Goal: Transaction & Acquisition: Purchase product/service

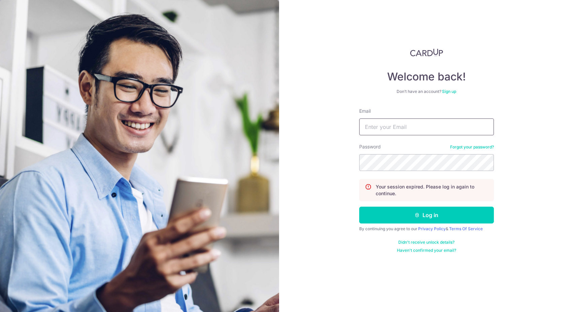
click at [368, 121] on input "Email" at bounding box center [426, 127] width 135 height 17
type input "[PERSON_NAME][EMAIL_ADDRESS][DOMAIN_NAME]"
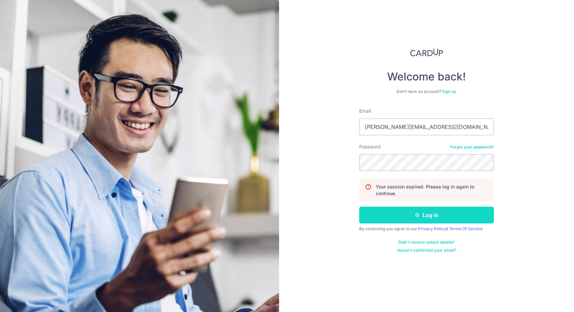
click at [418, 216] on icon "submit" at bounding box center [416, 214] width 5 height 5
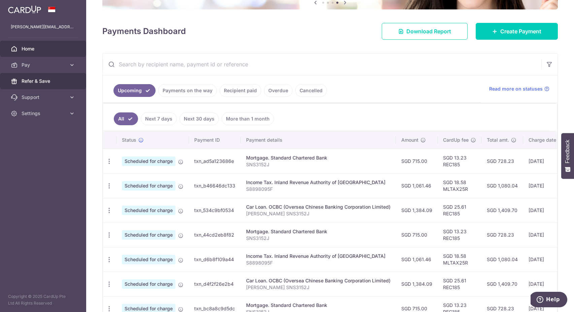
click at [33, 81] on span "Refer & Save" at bounding box center [44, 81] width 44 height 7
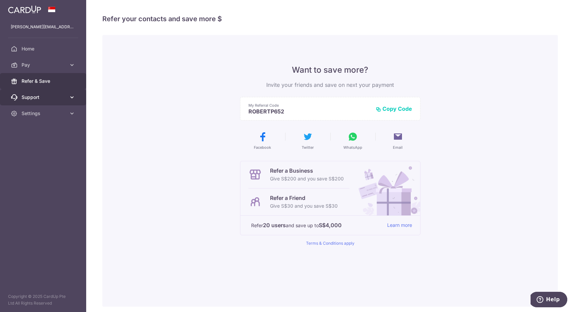
click at [34, 95] on span "Support" at bounding box center [44, 97] width 44 height 7
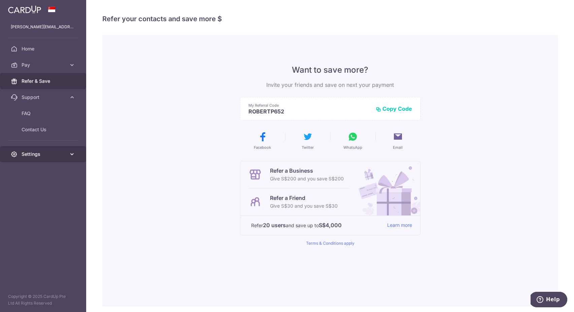
click at [32, 148] on link "Settings" at bounding box center [43, 154] width 86 height 16
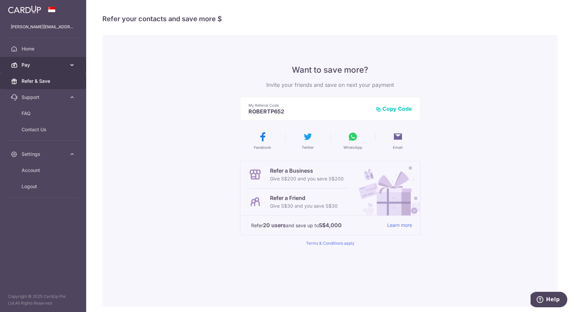
click at [35, 61] on link "Pay" at bounding box center [43, 65] width 86 height 16
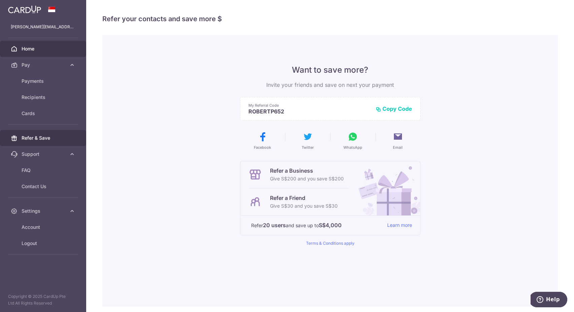
click at [32, 51] on span "Home" at bounding box center [44, 48] width 44 height 7
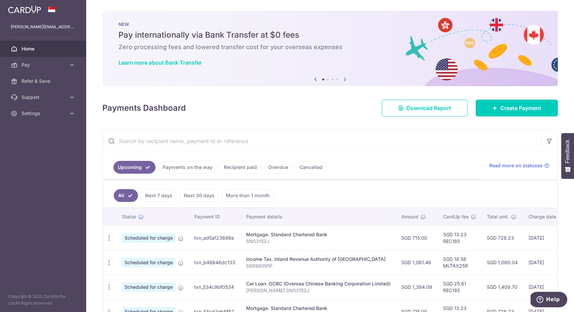
click at [343, 78] on icon at bounding box center [345, 79] width 8 height 8
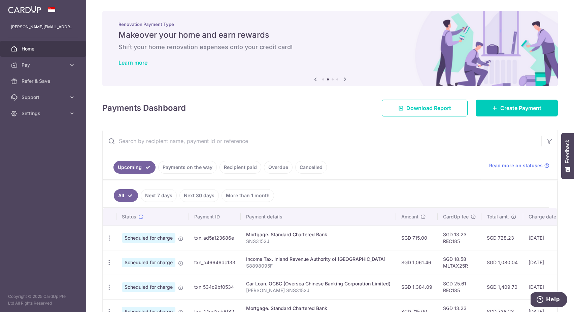
click at [343, 78] on icon at bounding box center [345, 79] width 8 height 8
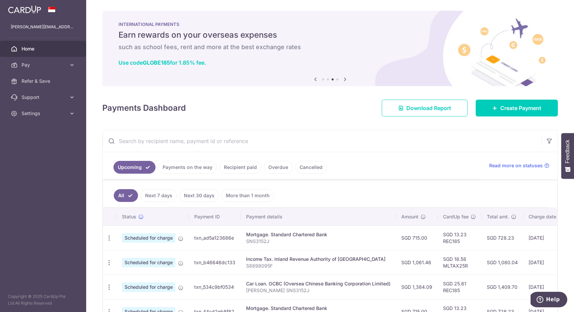
click at [343, 78] on icon at bounding box center [345, 79] width 8 height 8
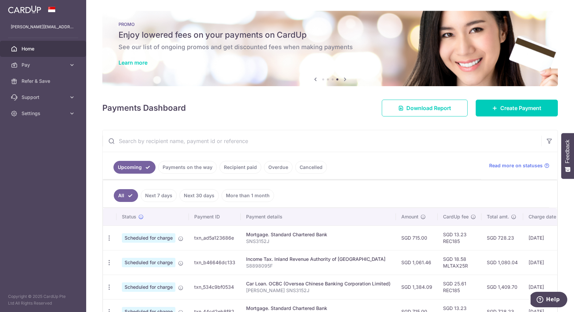
click at [313, 81] on icon at bounding box center [315, 79] width 8 height 8
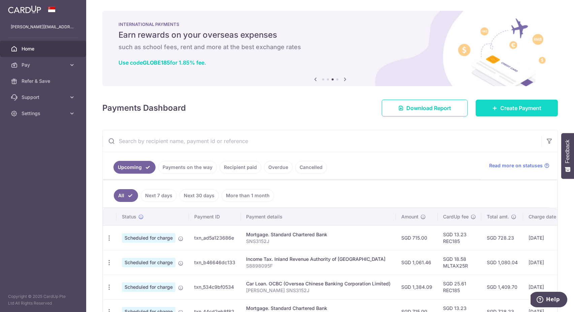
click at [492, 109] on icon at bounding box center [494, 107] width 5 height 5
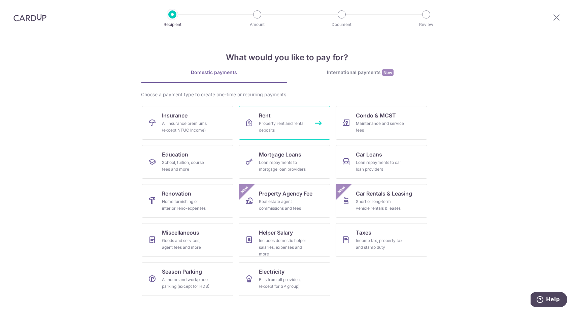
click at [272, 124] on div "Property rent and rental deposits" at bounding box center [283, 126] width 48 height 13
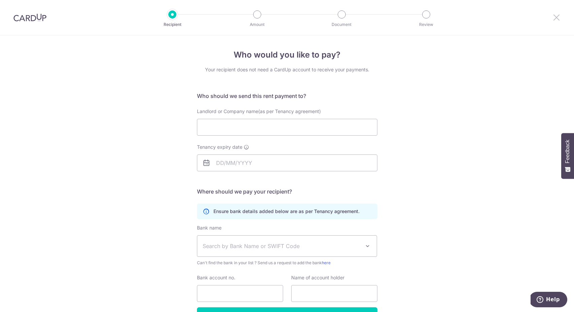
click at [555, 17] on icon at bounding box center [556, 17] width 8 height 8
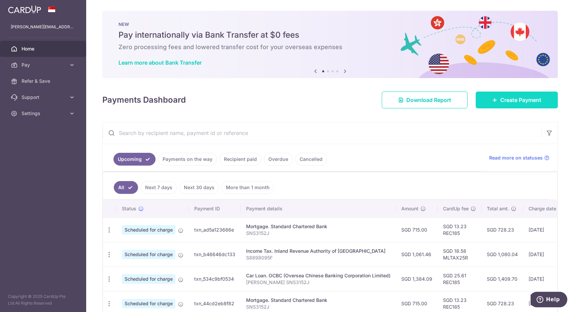
click at [501, 99] on span "Create Payment" at bounding box center [520, 100] width 41 height 8
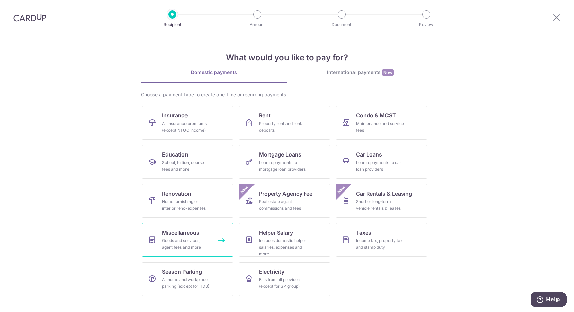
click at [174, 241] on div "Goods and services, agent fees and more" at bounding box center [186, 243] width 48 height 13
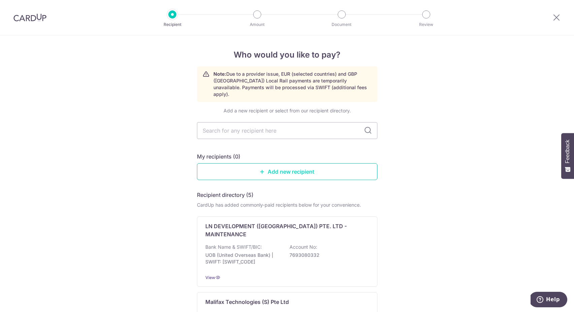
click at [261, 169] on icon at bounding box center [262, 171] width 5 height 5
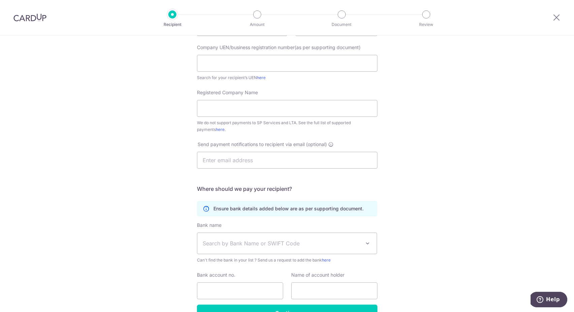
scroll to position [140, 0]
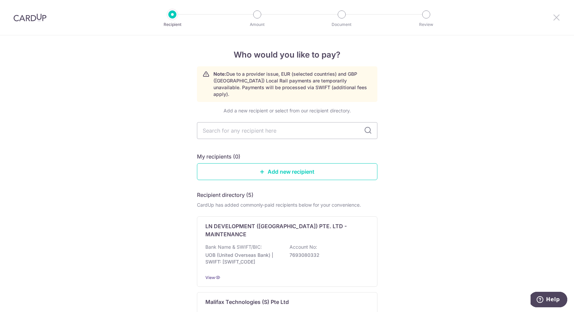
click at [555, 16] on icon at bounding box center [556, 17] width 8 height 8
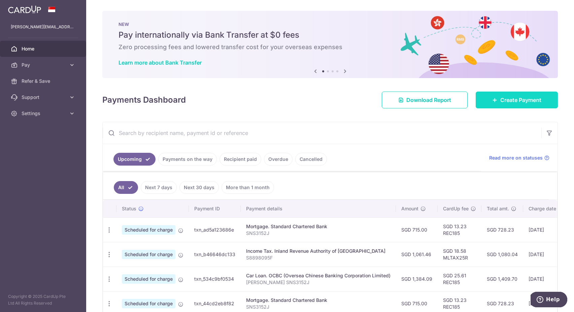
click at [515, 94] on link "Create Payment" at bounding box center [517, 100] width 82 height 17
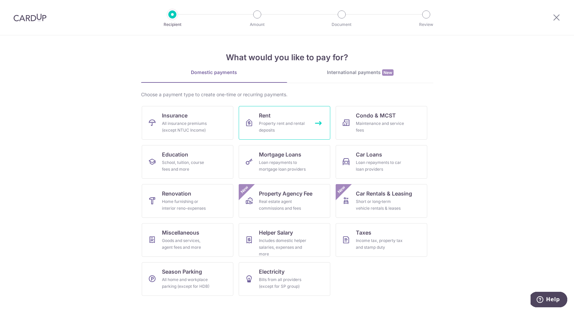
click at [269, 116] on span "Rent" at bounding box center [265, 115] width 12 height 8
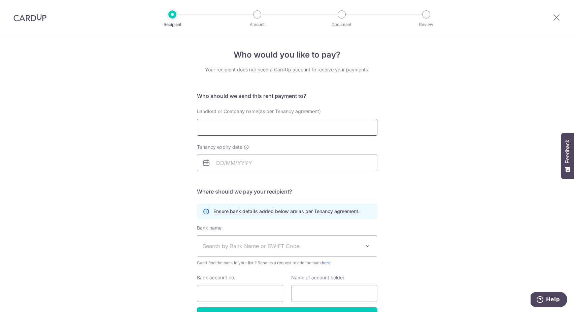
click at [200, 129] on input "Landlord or Company name(as per Tenancy agreement)" at bounding box center [287, 127] width 180 height 17
click at [208, 126] on input "Landlord or Company name(as per Tenancy agreement)" at bounding box center [287, 127] width 180 height 17
click at [200, 128] on input "Landlord or Company name(as per Tenancy agreement)" at bounding box center [287, 127] width 180 height 17
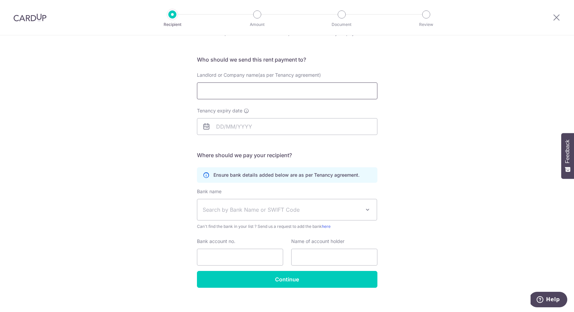
scroll to position [43, 0]
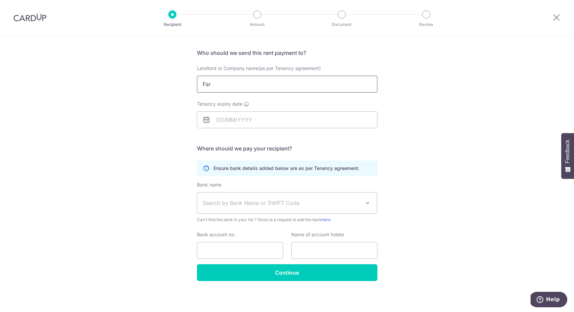
click at [223, 83] on input "Far" at bounding box center [287, 84] width 180 height 17
type input "Bayshore Green Pte Ltd"
click at [289, 115] on input "Tenancy expiry date" at bounding box center [287, 119] width 180 height 17
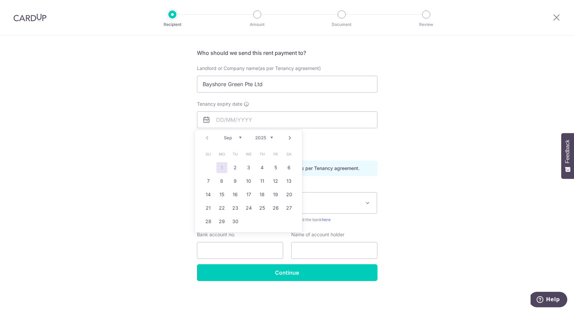
click at [290, 139] on link "Next" at bounding box center [290, 138] width 8 height 8
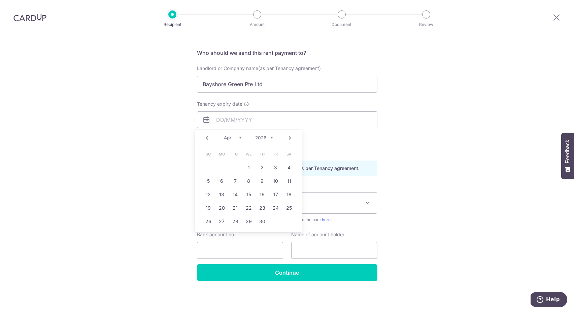
click at [290, 139] on link "Next" at bounding box center [290, 138] width 8 height 8
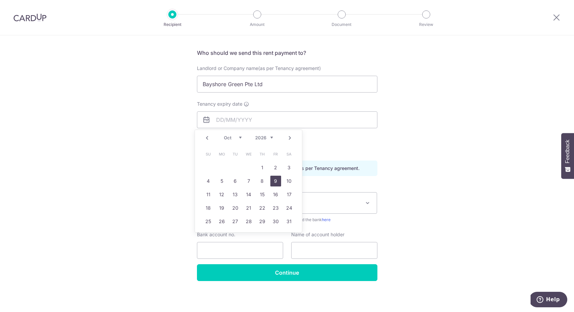
click at [276, 181] on link "9" at bounding box center [275, 181] width 11 height 11
type input "[DATE]"
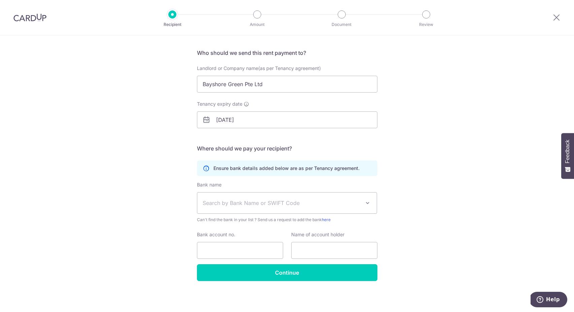
click at [253, 207] on span "Search by Bank Name or SWIFT Code" at bounding box center [287, 203] width 180 height 21
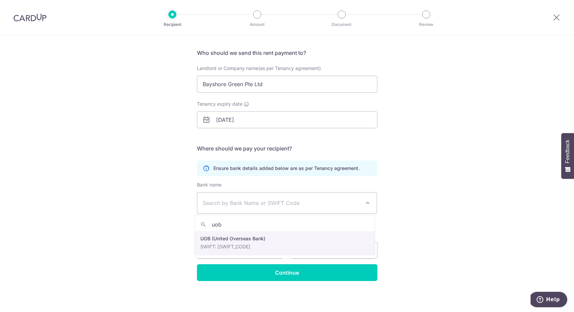
type input "uob"
select select "18"
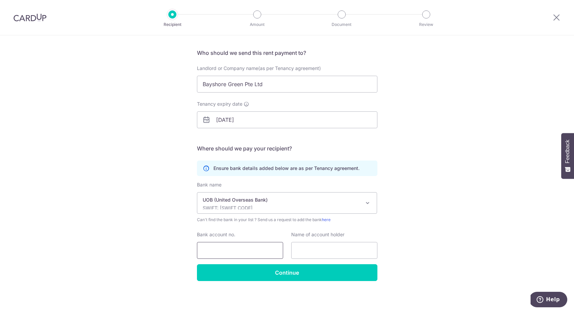
click at [230, 254] on input "Bank account no." at bounding box center [240, 250] width 86 height 17
type input "4603529035"
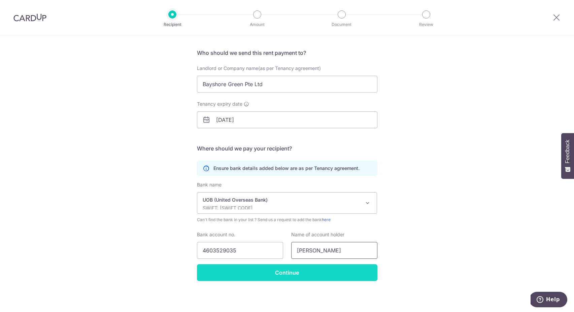
type input "Robert Phanphengdy"
click at [225, 272] on input "Continue" at bounding box center [287, 272] width 180 height 17
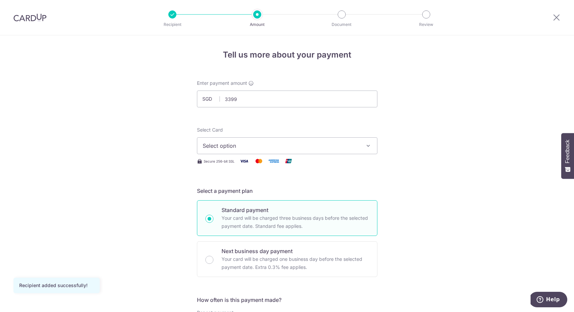
type input "3,399.00"
click at [258, 145] on span "Select option" at bounding box center [281, 146] width 157 height 8
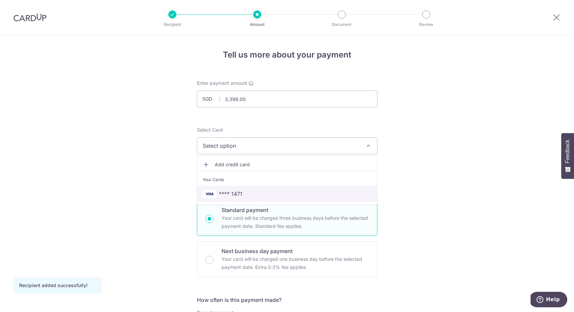
click at [241, 189] on link "**** 1471" at bounding box center [287, 194] width 180 height 16
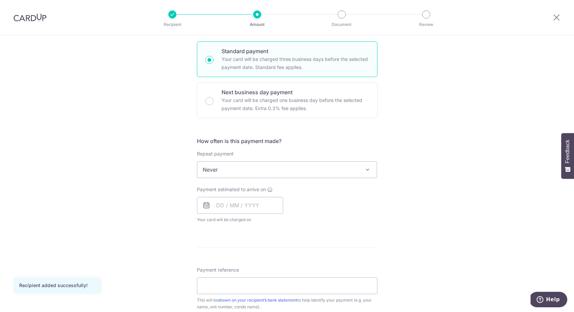
scroll to position [164, 0]
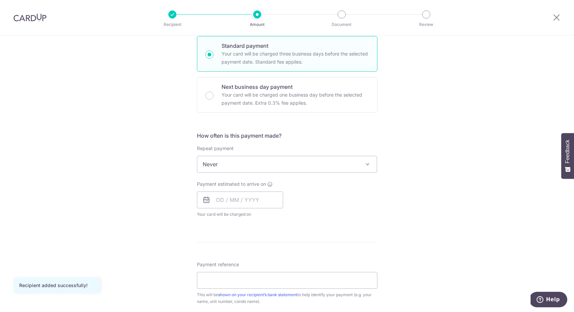
click at [235, 163] on span "Never" at bounding box center [287, 164] width 180 height 16
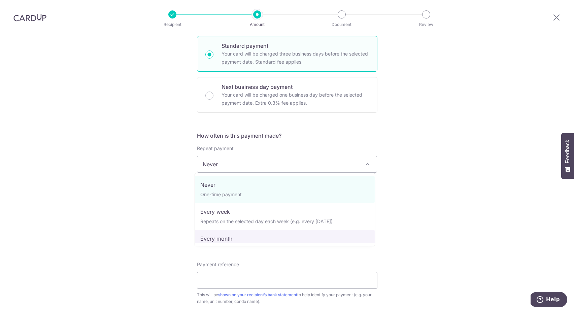
select select "3"
type input "09/10/2026"
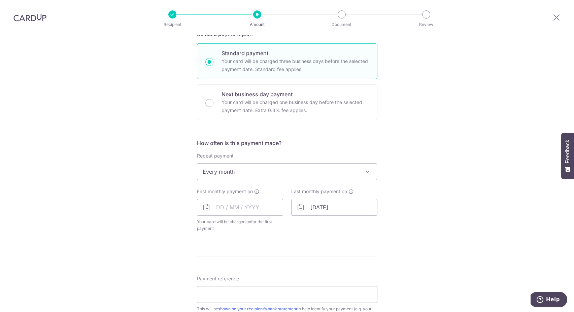
scroll to position [157, 0]
click at [246, 208] on input "text" at bounding box center [240, 207] width 86 height 17
click at [211, 207] on input "text" at bounding box center [240, 207] width 86 height 17
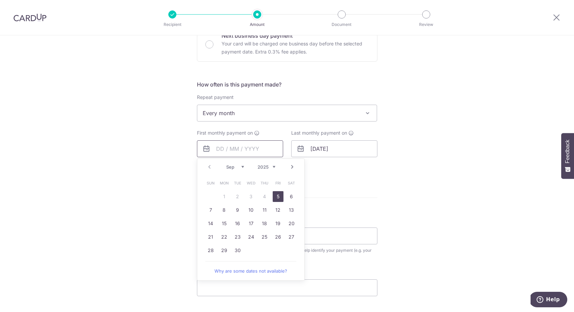
scroll to position [216, 0]
click at [290, 165] on link "Next" at bounding box center [292, 167] width 8 height 8
click at [247, 195] on link "1" at bounding box center [251, 196] width 11 height 11
type input "01/10/2025"
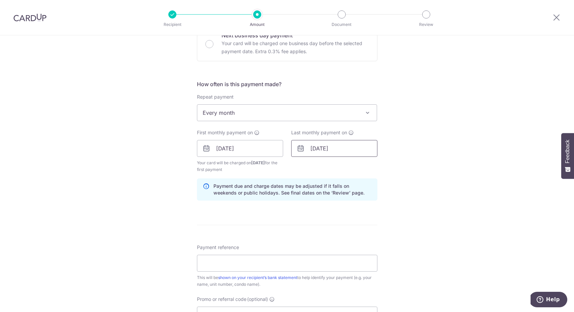
click at [347, 146] on input "[DATE]" at bounding box center [334, 148] width 86 height 17
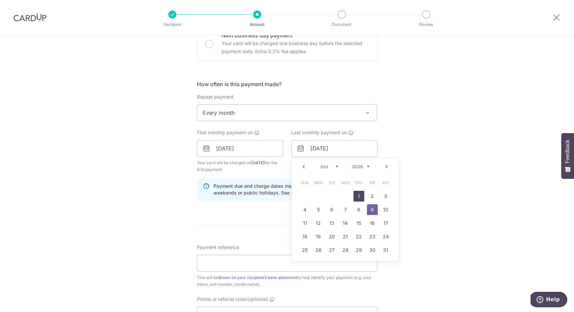
click at [355, 194] on link "1" at bounding box center [359, 196] width 11 height 11
type input "[DATE]"
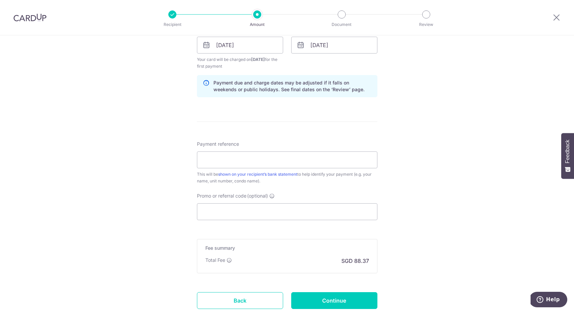
scroll to position [321, 0]
click at [253, 156] on input "Payment reference" at bounding box center [287, 158] width 180 height 17
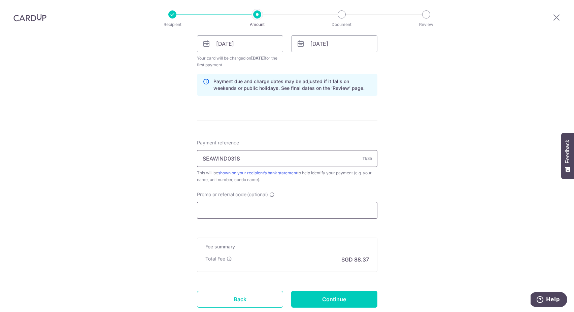
type input "SEAWIND0318"
click at [223, 206] on input "Promo or referral code (optional)" at bounding box center [287, 210] width 180 height 17
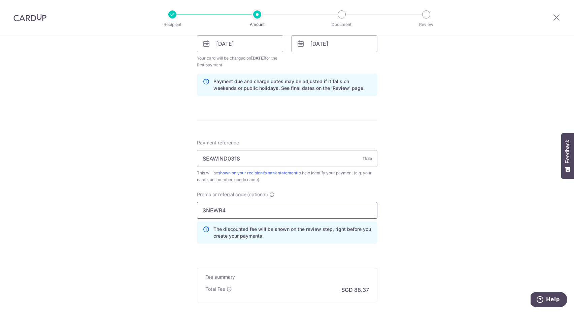
type input "3NEWR4"
click at [429, 231] on div "Tell us more about your payment Enter payment amount SGD 3,399.00 3399.00 Recip…" at bounding box center [287, 52] width 574 height 674
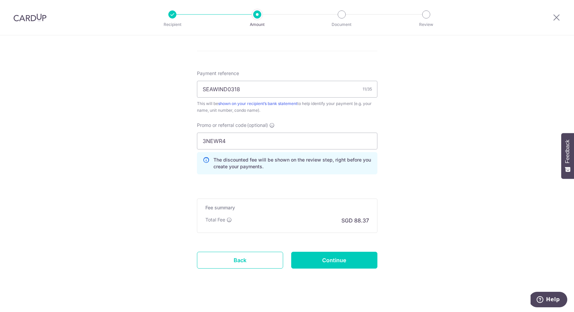
scroll to position [392, 0]
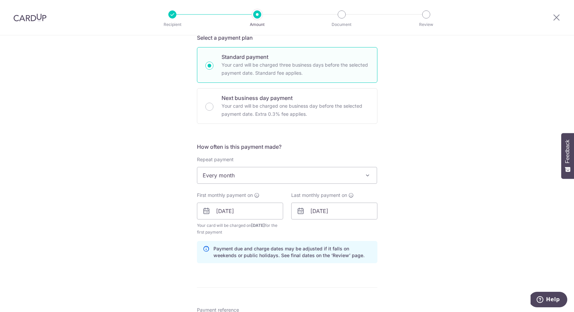
scroll to position [0, 0]
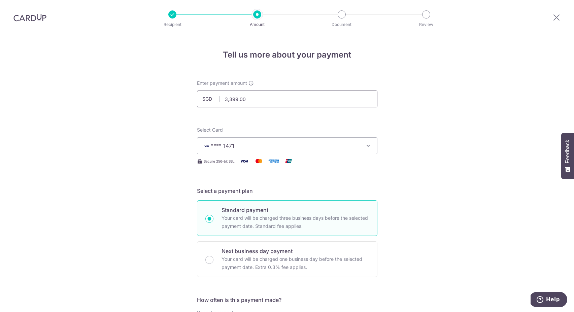
click at [250, 99] on input "3,399.00" at bounding box center [287, 99] width 180 height 17
type input "3,399.00"
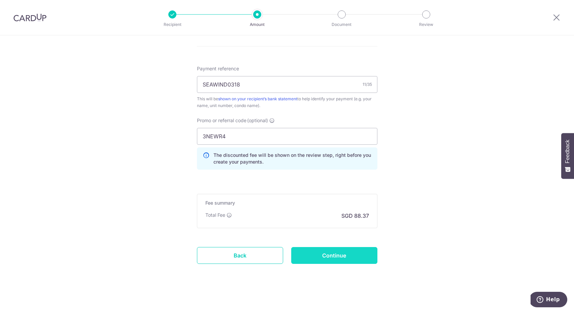
click at [331, 255] on input "Continue" at bounding box center [334, 255] width 86 height 17
type input "Create Schedule"
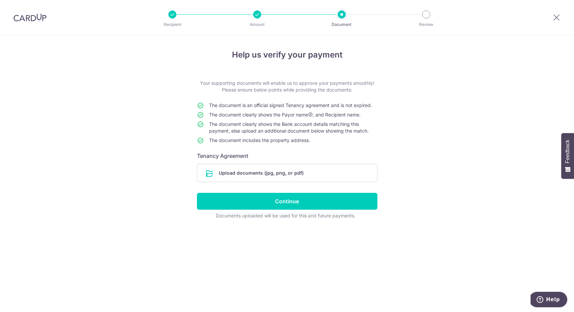
click at [173, 140] on div "Help us verify your payment Your supporting documents will enable us to approve…" at bounding box center [287, 173] width 574 height 277
click at [240, 168] on input "file" at bounding box center [287, 173] width 180 height 18
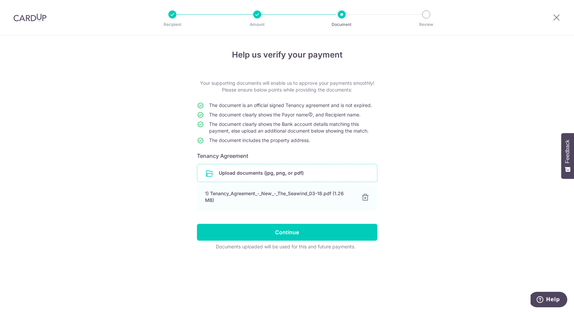
click at [262, 175] on input "file" at bounding box center [287, 173] width 180 height 18
click at [249, 176] on input "file" at bounding box center [287, 173] width 180 height 18
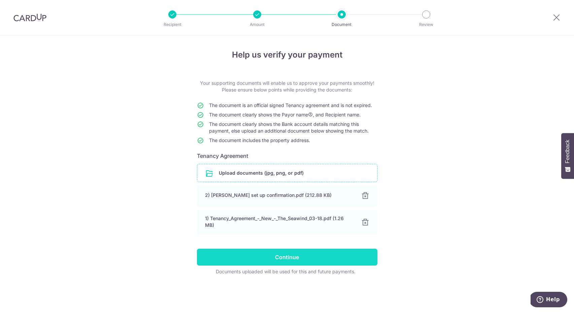
click at [299, 256] on input "Continue" at bounding box center [287, 257] width 180 height 17
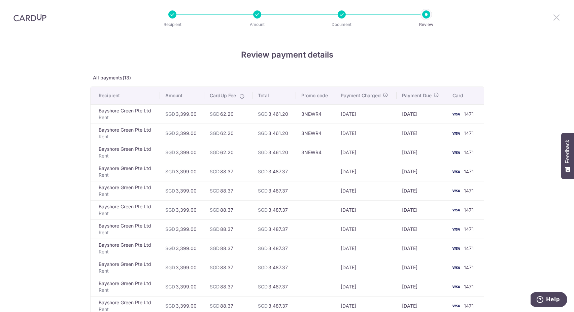
click at [556, 18] on icon at bounding box center [556, 17] width 8 height 8
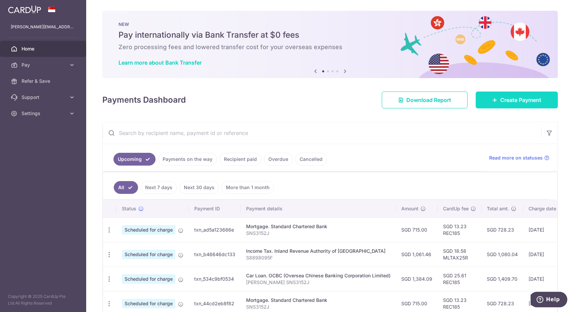
click at [501, 94] on link "Create Payment" at bounding box center [517, 100] width 82 height 17
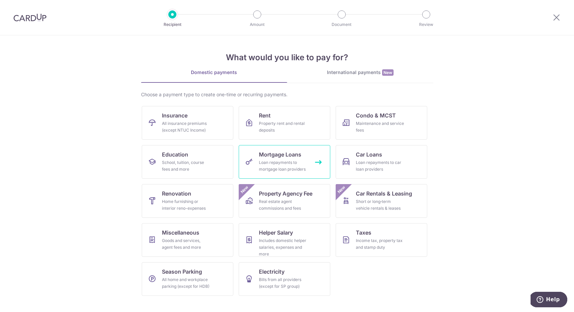
click at [291, 156] on span "Mortgage Loans" at bounding box center [280, 154] width 42 height 8
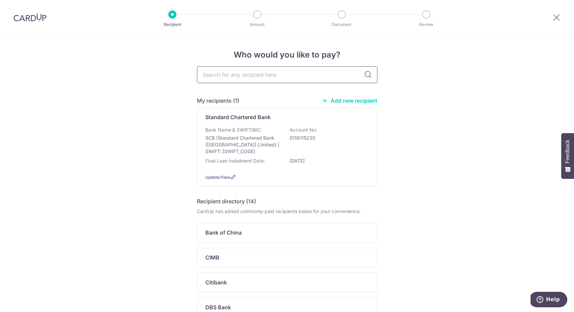
click at [260, 77] on input "text" at bounding box center [287, 74] width 180 height 17
click at [26, 17] on img at bounding box center [29, 17] width 33 height 8
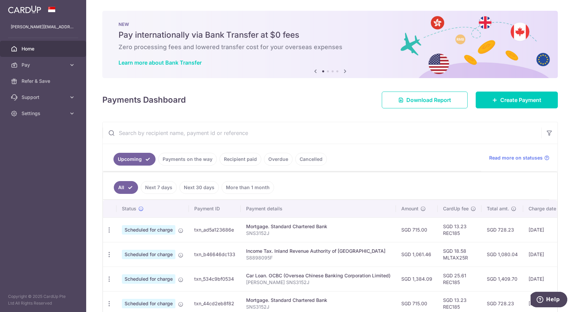
click at [496, 111] on div "× Pause Schedule Pause all future payments in this series Pause just this one p…" at bounding box center [330, 156] width 488 height 312
click at [497, 105] on link "Create Payment" at bounding box center [517, 100] width 82 height 17
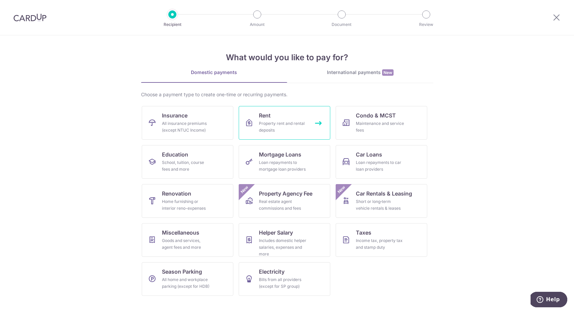
click at [276, 125] on div "Property rent and rental deposits" at bounding box center [283, 126] width 48 height 13
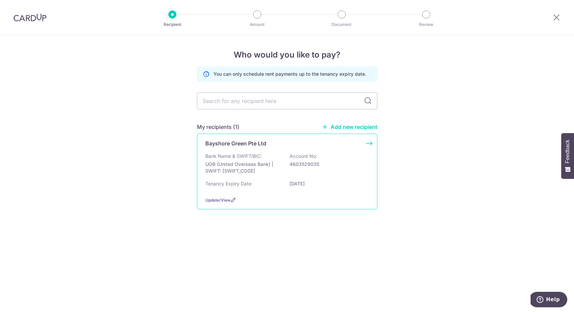
click at [245, 150] on div "Bayshore Green Pte Ltd Bank Name & SWIFT/BIC: UOB (United Overseas Bank) | SWIF…" at bounding box center [287, 172] width 180 height 76
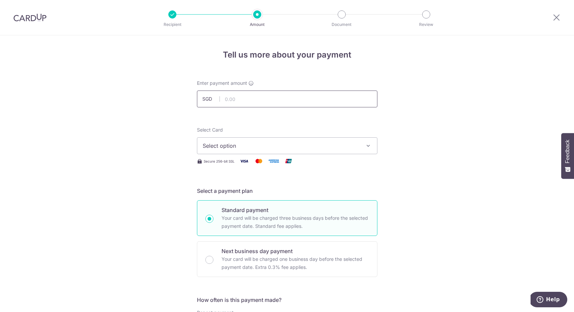
click at [239, 102] on input "text" at bounding box center [287, 99] width 180 height 17
type input "3,300.00"
click at [245, 149] on span "Select option" at bounding box center [281, 146] width 157 height 8
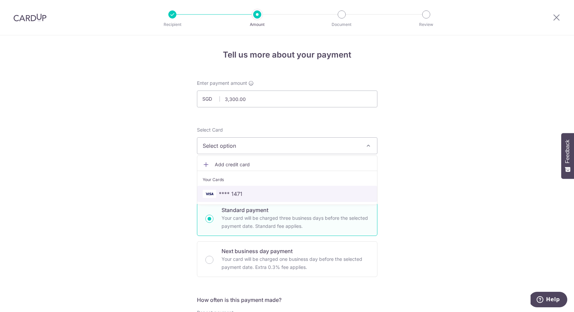
click at [240, 190] on span "**** 1471" at bounding box center [287, 194] width 169 height 8
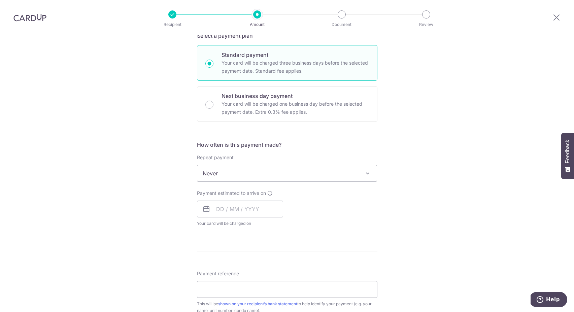
scroll to position [156, 0]
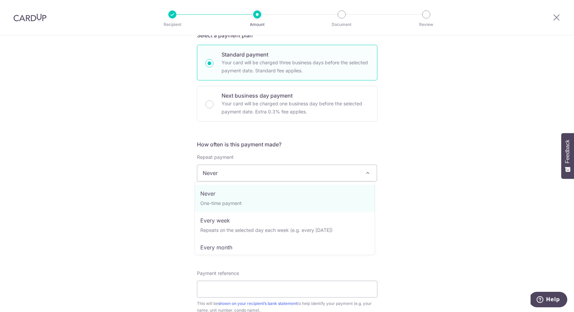
click at [231, 170] on span "Never" at bounding box center [287, 173] width 180 height 16
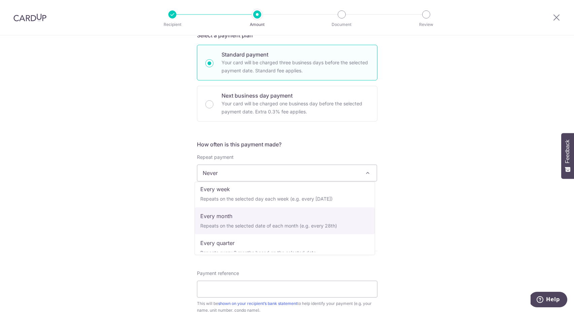
select select "3"
type input "[DATE]"
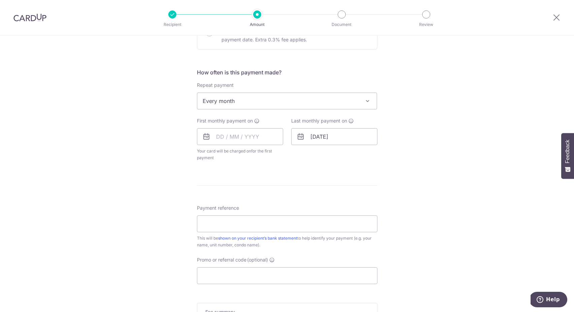
scroll to position [232, 0]
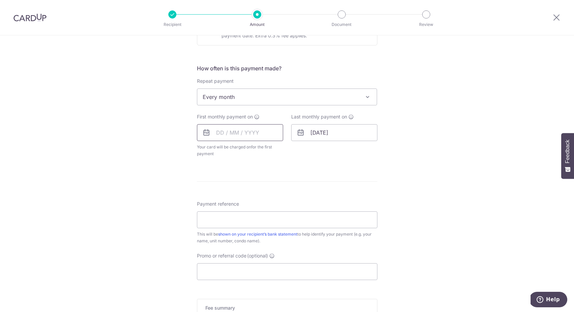
click at [221, 131] on input "text" at bounding box center [240, 132] width 86 height 17
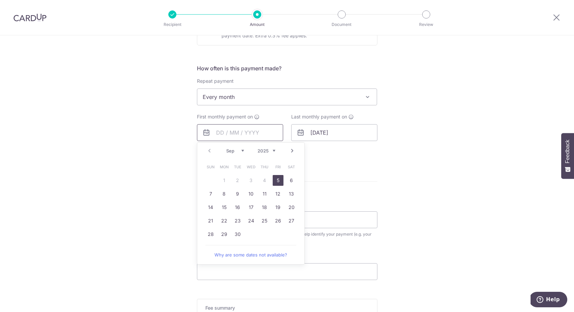
click at [256, 132] on input "text" at bounding box center [240, 132] width 86 height 17
click at [290, 150] on link "Next" at bounding box center [292, 151] width 8 height 8
click at [247, 179] on link "1" at bounding box center [251, 180] width 11 height 11
type input "01/10/2025"
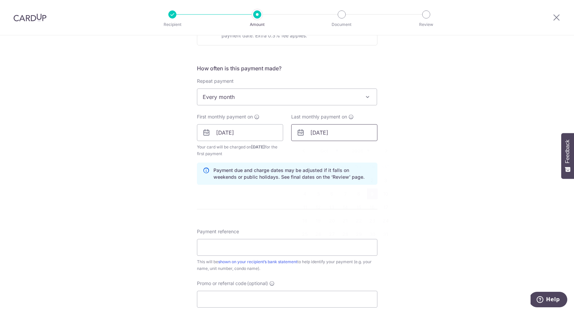
click at [337, 129] on input "09/10/2026" at bounding box center [334, 132] width 86 height 17
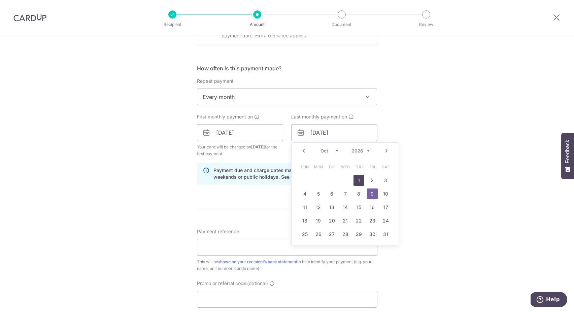
click at [354, 178] on link "1" at bounding box center [359, 180] width 11 height 11
type input "[DATE]"
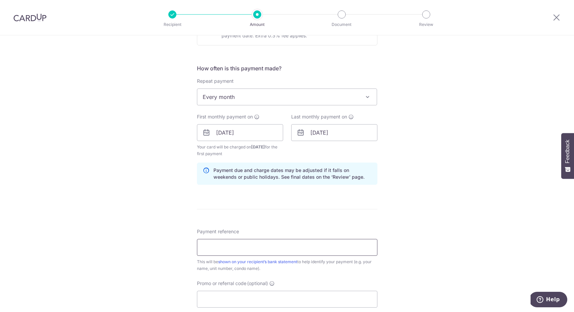
click at [237, 241] on input "Payment reference" at bounding box center [287, 247] width 180 height 17
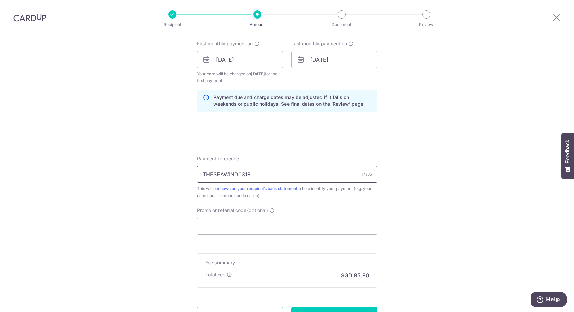
scroll to position [311, 0]
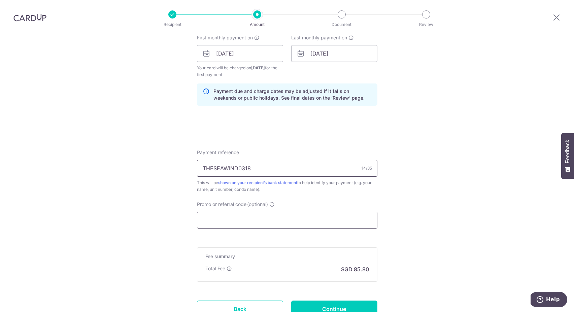
type input "THESEAWIND0318"
click at [206, 217] on input "Promo or referral code (optional)" at bounding box center [287, 220] width 180 height 17
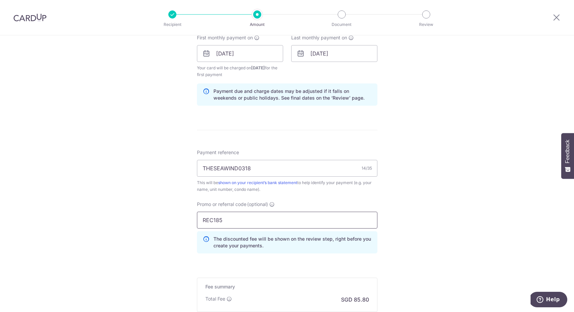
type input "REC185"
click at [150, 210] on div "Tell us more about your payment Enter payment amount SGD 3,300.00 3300.00 Selec…" at bounding box center [287, 62] width 574 height 674
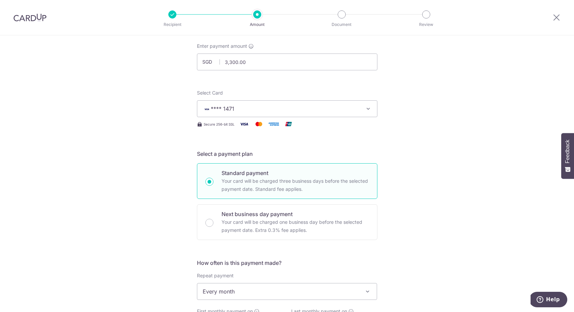
scroll to position [0, 0]
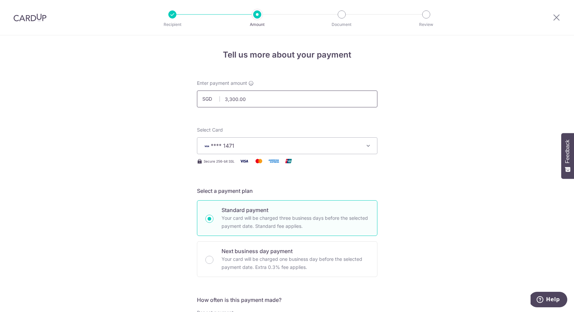
click at [243, 99] on input "3,300.00" at bounding box center [287, 99] width 180 height 17
type input "3,399.00"
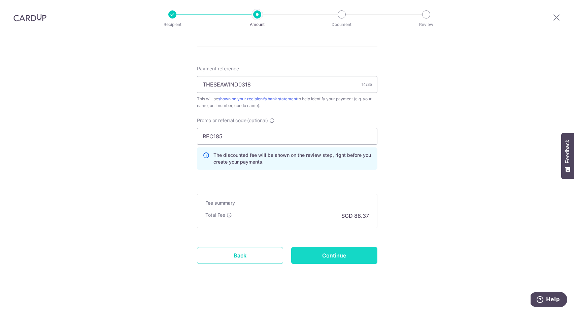
click at [324, 258] on input "Continue" at bounding box center [334, 255] width 86 height 17
type input "Create Schedule"
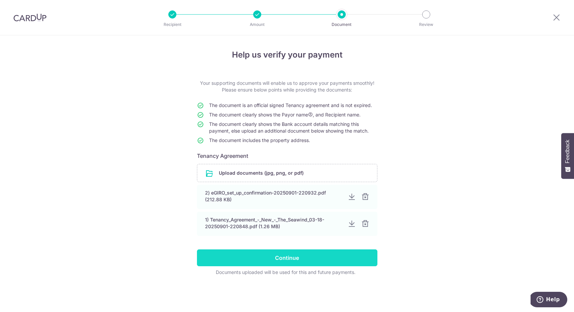
click at [282, 260] on input "Continue" at bounding box center [287, 257] width 180 height 17
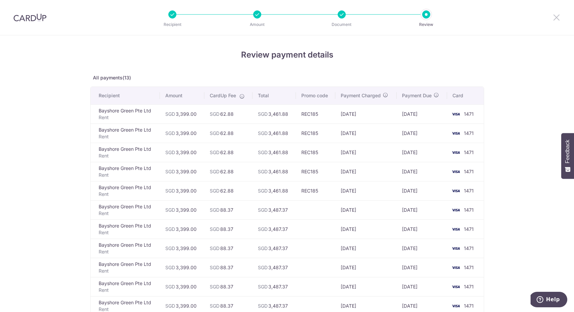
click at [555, 15] on icon at bounding box center [556, 17] width 8 height 8
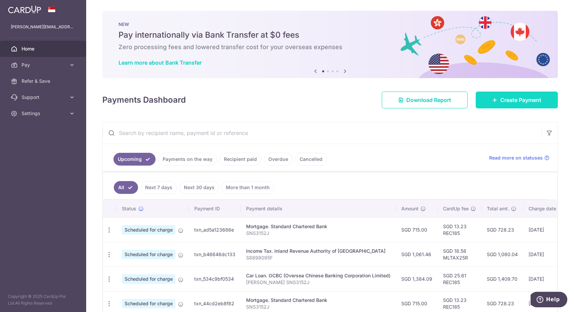
click at [510, 101] on span "Create Payment" at bounding box center [520, 100] width 41 height 8
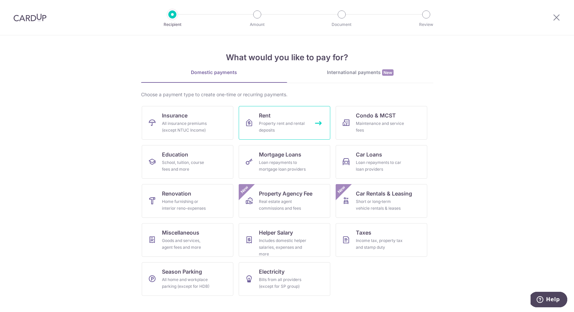
click at [263, 115] on span "Rent" at bounding box center [265, 115] width 12 height 8
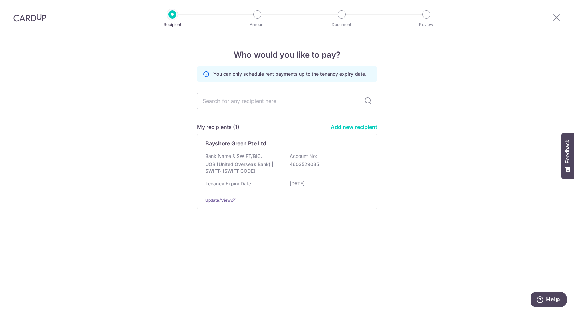
click at [255, 153] on p "Bank Name & SWIFT/BIC:" at bounding box center [233, 156] width 57 height 7
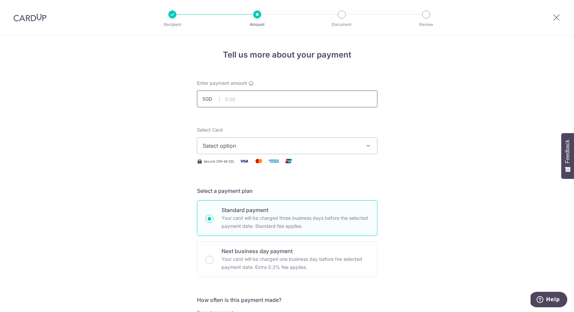
click at [244, 95] on input "text" at bounding box center [287, 99] width 180 height 17
type input "3,399.00"
click at [221, 142] on span "Select option" at bounding box center [281, 146] width 157 height 8
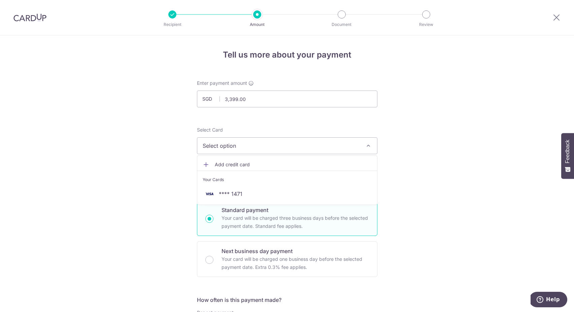
click at [235, 182] on div "Your Cards" at bounding box center [287, 179] width 169 height 7
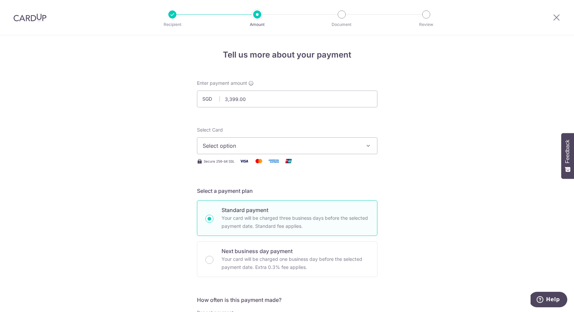
click at [217, 154] on div "Select Card Select option Add credit card Your Cards **** 1471 Secure 256-bit S…" at bounding box center [287, 146] width 180 height 39
click at [216, 147] on span "Select option" at bounding box center [281, 146] width 157 height 8
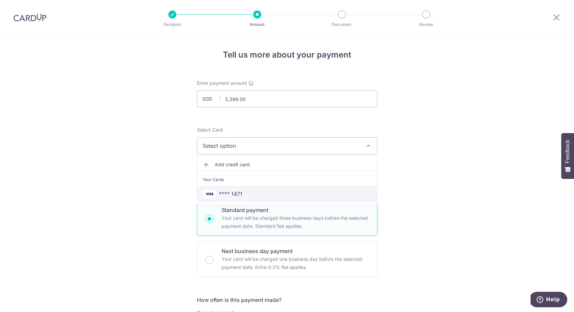
click at [220, 192] on span "**** 1471" at bounding box center [231, 194] width 24 height 8
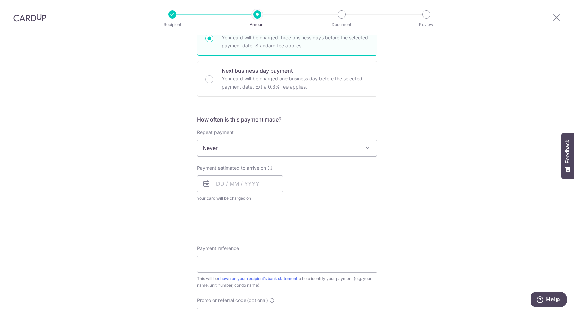
scroll to position [191, 0]
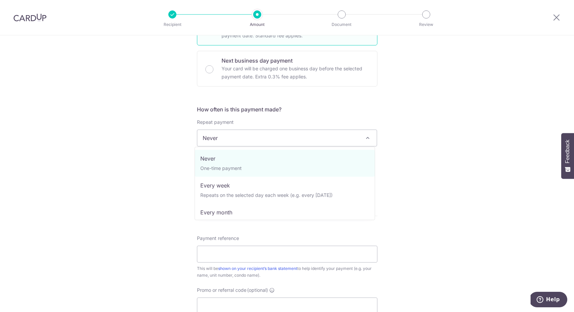
click at [212, 131] on span "Never" at bounding box center [287, 138] width 180 height 16
select select "3"
type input "09/10/2026"
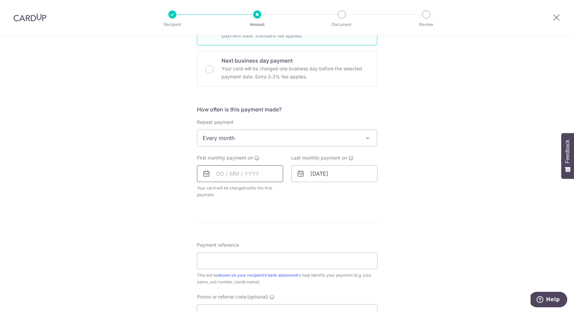
click at [228, 177] on input "text" at bounding box center [240, 173] width 86 height 17
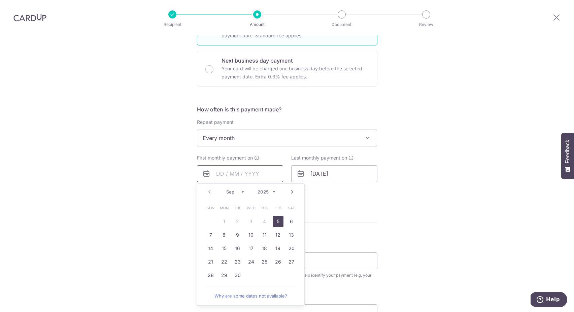
click at [262, 169] on input "text" at bounding box center [240, 173] width 86 height 17
click at [290, 191] on link "Next" at bounding box center [292, 192] width 8 height 8
click at [252, 220] on link "1" at bounding box center [251, 221] width 11 height 11
type input "[DATE]"
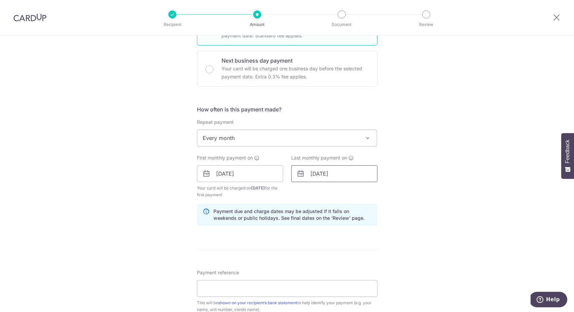
click at [344, 174] on input "09/10/2026" at bounding box center [334, 173] width 86 height 17
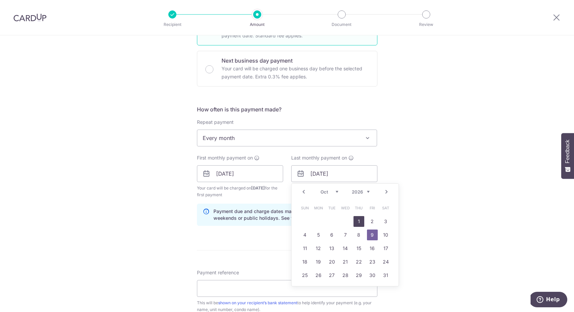
click at [356, 220] on link "1" at bounding box center [359, 221] width 11 height 11
type input "01/10/2026"
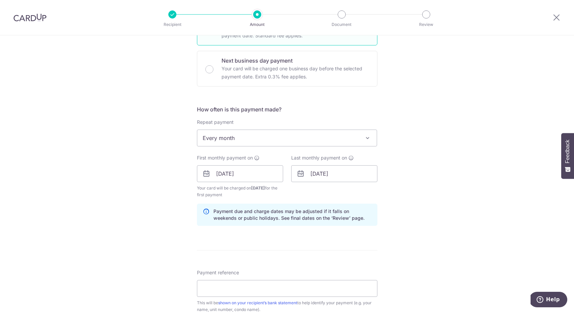
scroll to position [296, 0]
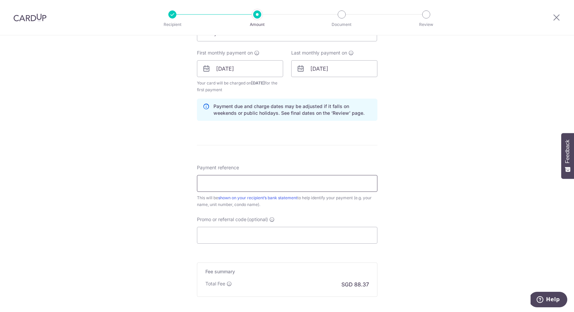
click at [228, 178] on input "Payment reference" at bounding box center [287, 183] width 180 height 17
type input "THESEAWIND0318"
click at [228, 229] on input "Promo or referral code (optional)" at bounding box center [287, 235] width 180 height 17
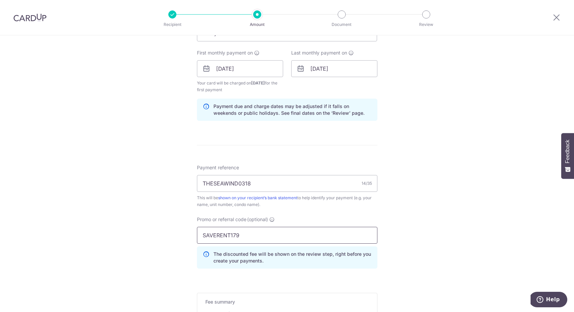
type input "SAVERENT179"
click at [129, 227] on div "Tell us more about your payment Enter payment amount SGD 3,399.00 3399.00 Selec…" at bounding box center [287, 77] width 574 height 674
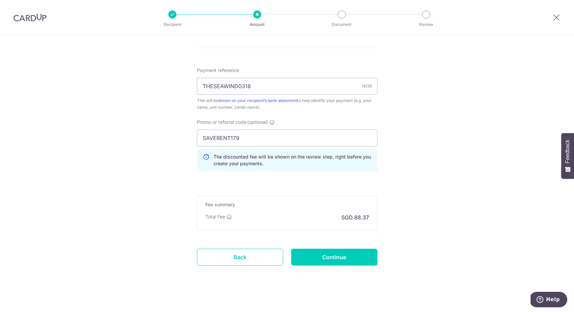
scroll to position [395, 0]
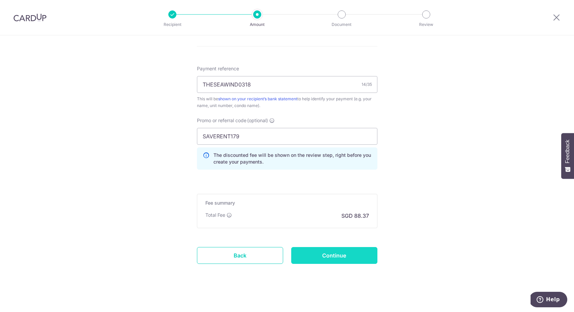
click at [321, 255] on input "Continue" at bounding box center [334, 255] width 86 height 17
type input "Create Schedule"
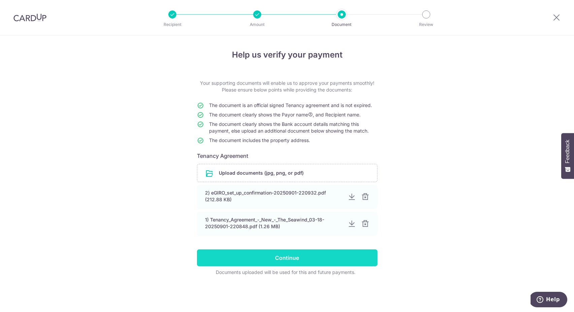
click at [322, 259] on input "Continue" at bounding box center [287, 257] width 180 height 17
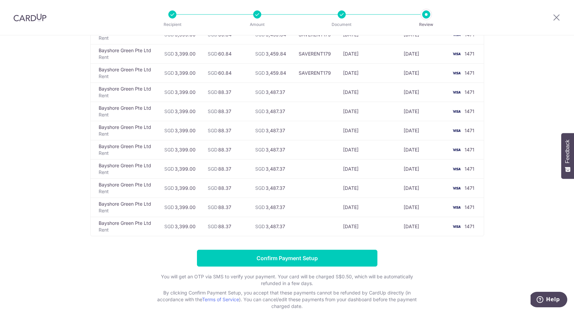
scroll to position [149, 0]
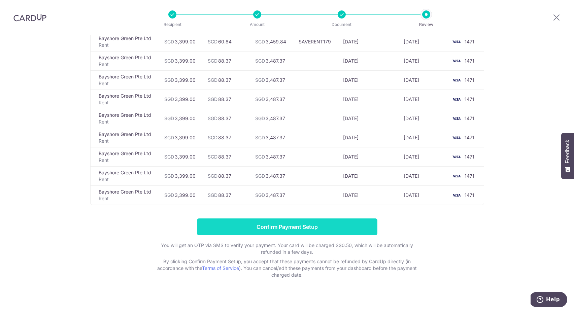
click at [284, 224] on input "Confirm Payment Setup" at bounding box center [287, 227] width 180 height 17
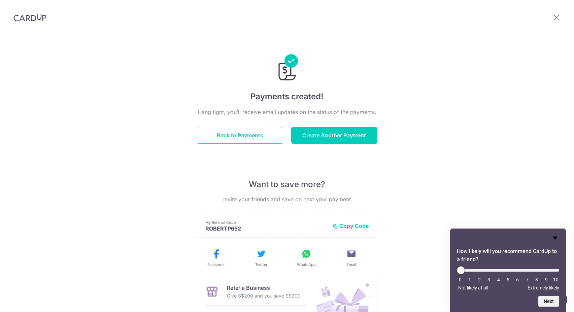
click at [556, 238] on icon "Hide survey" at bounding box center [555, 238] width 4 height 3
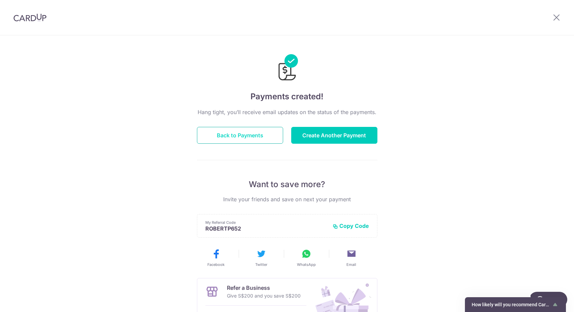
click at [231, 138] on button "Back to Payments" at bounding box center [240, 135] width 86 height 17
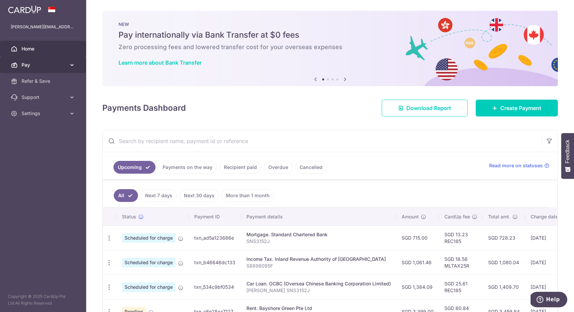
click at [68, 64] on link "Pay" at bounding box center [43, 65] width 86 height 16
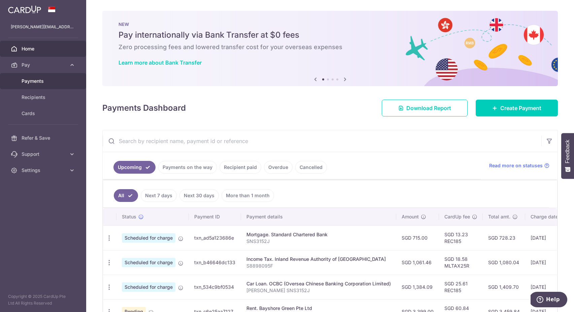
click at [48, 80] on span "Payments" at bounding box center [44, 81] width 44 height 7
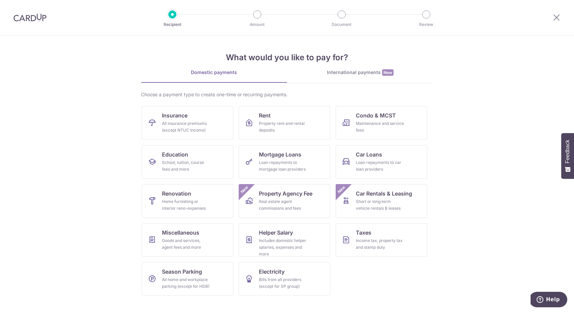
click at [39, 17] on img at bounding box center [29, 17] width 33 height 8
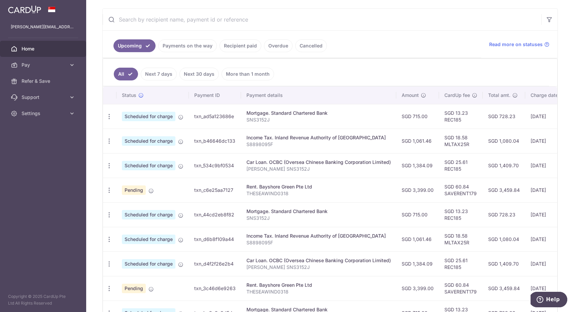
scroll to position [105, 0]
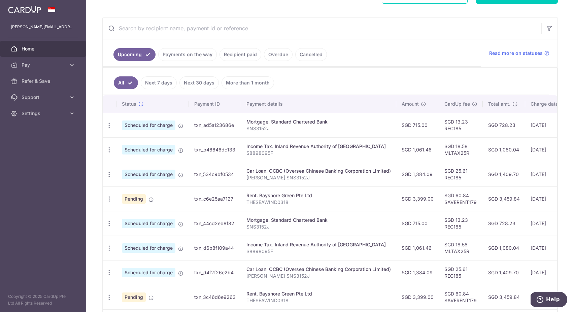
click at [234, 79] on link "More than 1 month" at bounding box center [248, 82] width 53 height 13
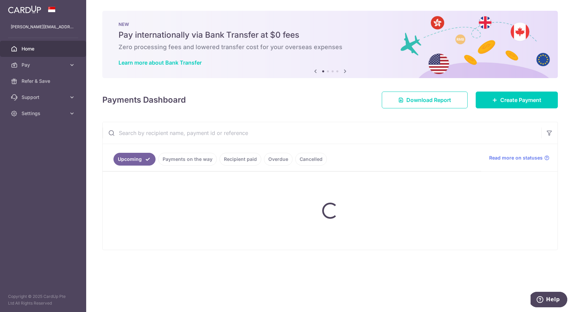
scroll to position [0, 0]
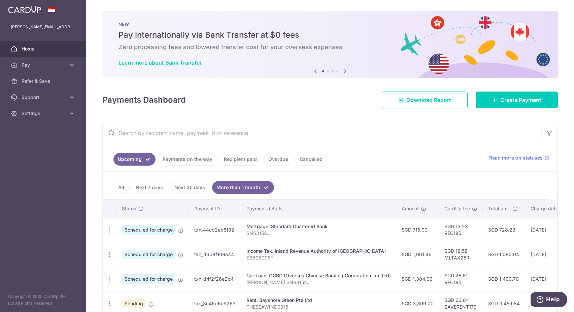
click at [122, 185] on link "All" at bounding box center [121, 187] width 15 height 13
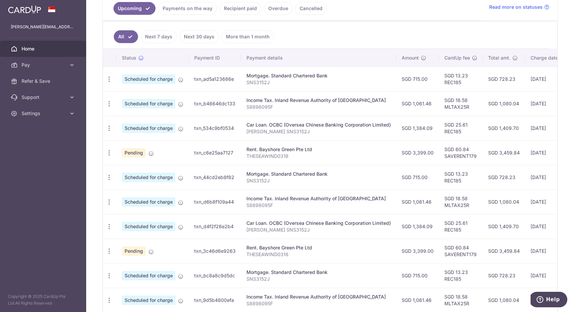
scroll to position [201, 0]
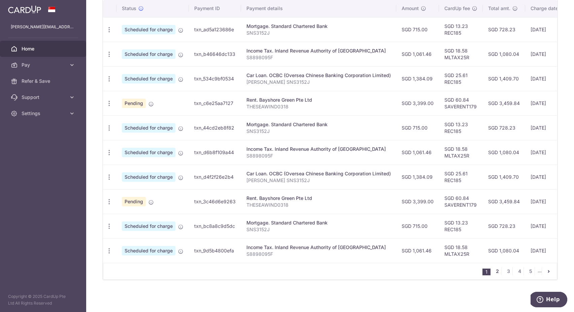
click at [493, 272] on link "2" at bounding box center [497, 271] width 8 height 8
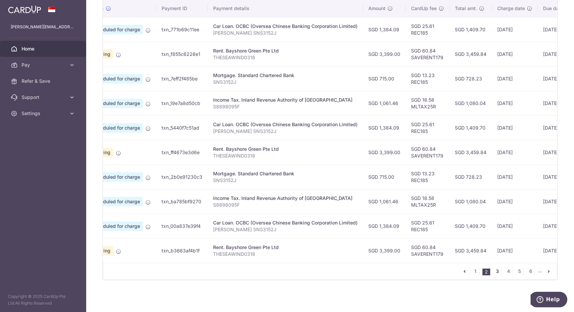
click at [493, 272] on link "3" at bounding box center [497, 271] width 8 height 8
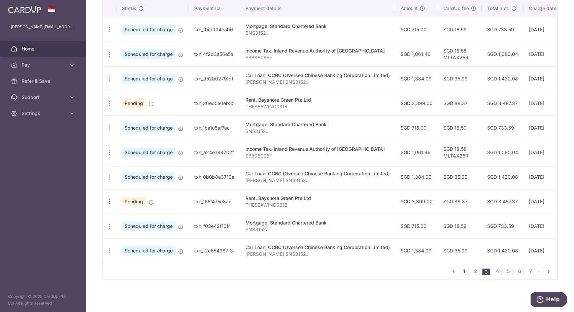
click at [461, 271] on link "1" at bounding box center [464, 271] width 8 height 8
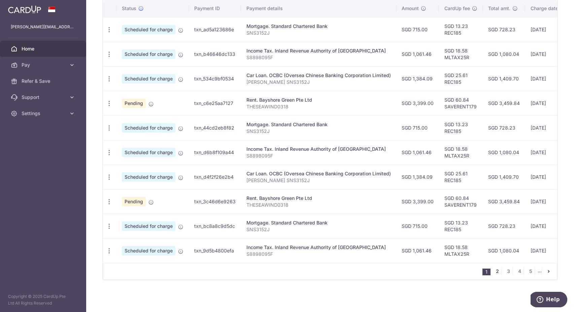
click at [497, 272] on link "2" at bounding box center [497, 271] width 8 height 8
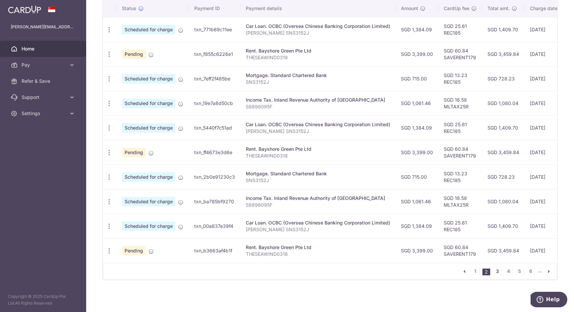
click at [493, 272] on link "3" at bounding box center [497, 271] width 8 height 8
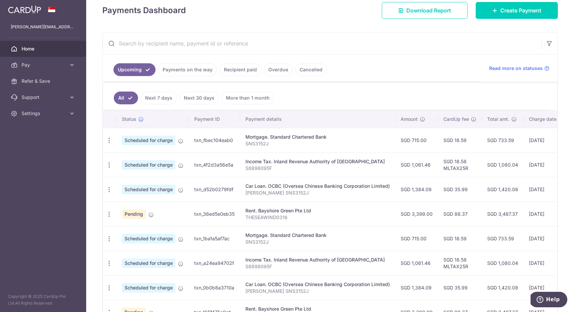
scroll to position [91, 0]
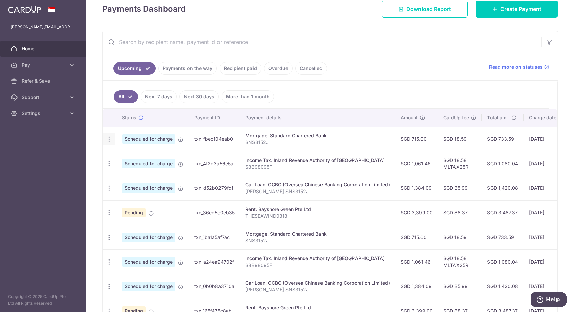
click at [111, 136] on icon "button" at bounding box center [109, 139] width 7 height 7
click at [126, 155] on span "Update payment" at bounding box center [145, 158] width 46 height 8
radio input "true"
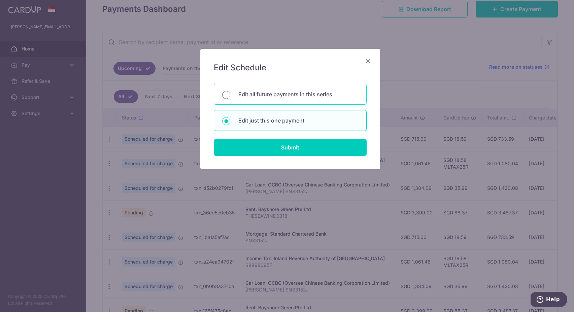
click at [225, 95] on input "Edit all future payments in this series" at bounding box center [226, 95] width 8 height 8
radio input "true"
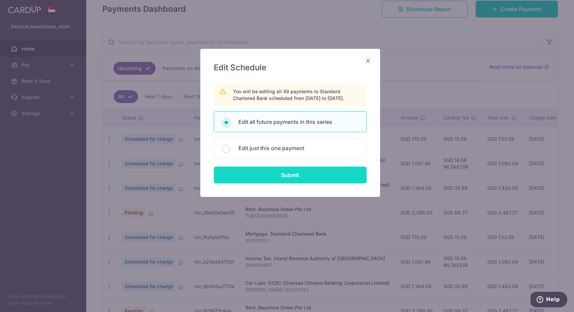
click at [249, 179] on input "Submit" at bounding box center [290, 175] width 153 height 17
radio input "true"
type input "715.00"
type input "SNS3152J"
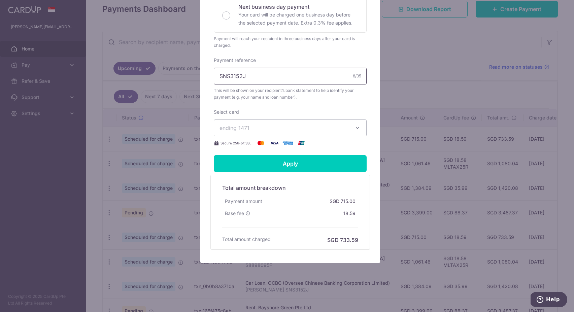
scroll to position [0, 0]
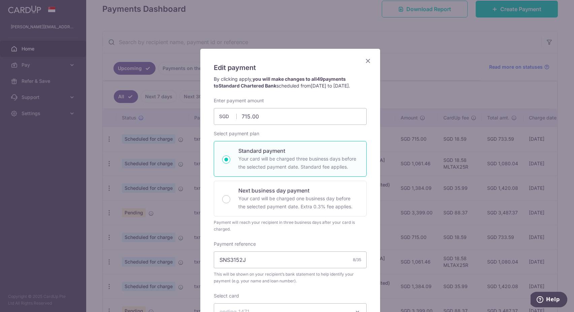
click at [366, 61] on icon "Close" at bounding box center [368, 61] width 8 height 8
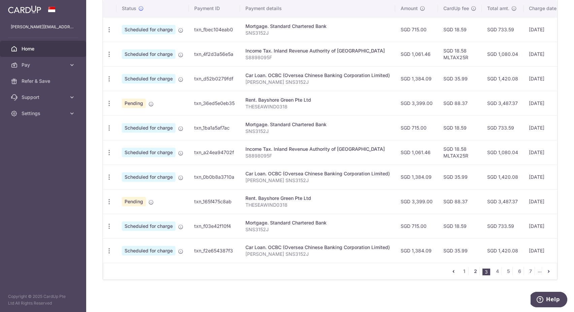
click at [471, 270] on link "2" at bounding box center [475, 271] width 8 height 8
